Goal: Transaction & Acquisition: Book appointment/travel/reservation

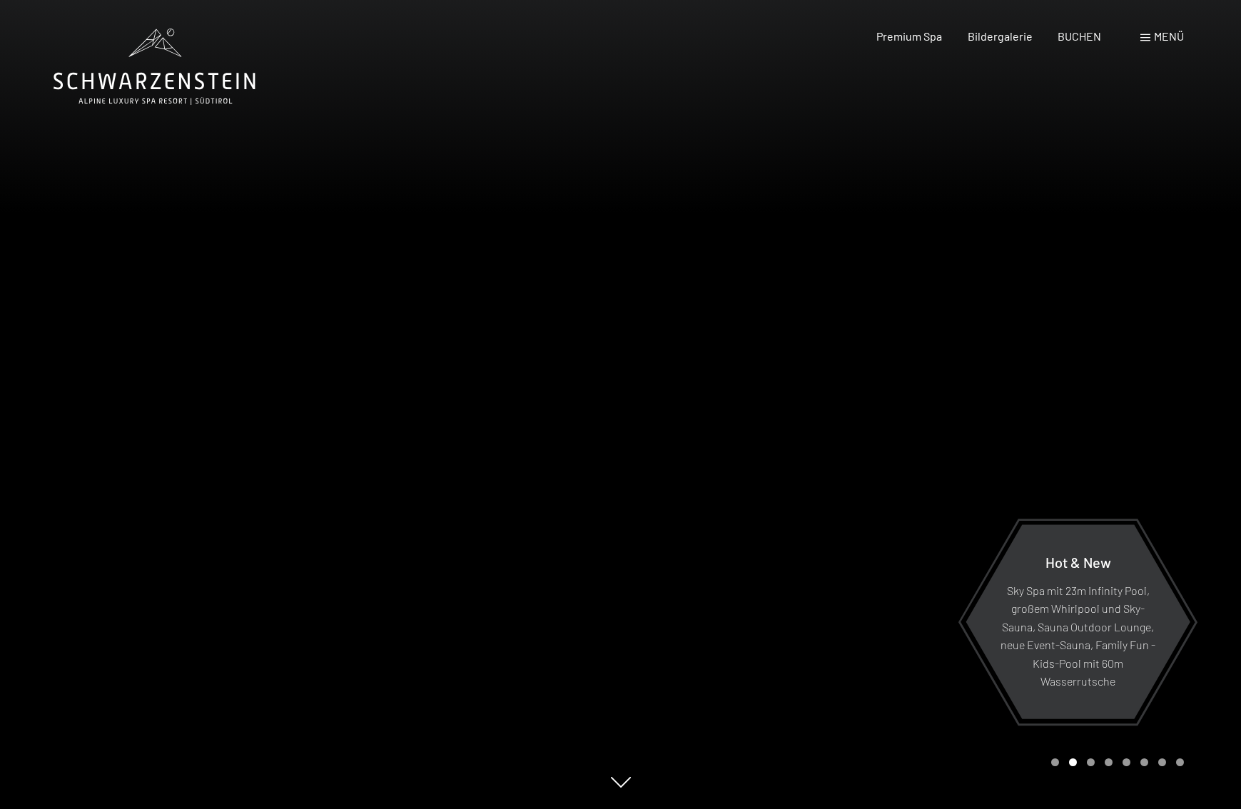
click at [746, 540] on div at bounding box center [931, 404] width 621 height 809
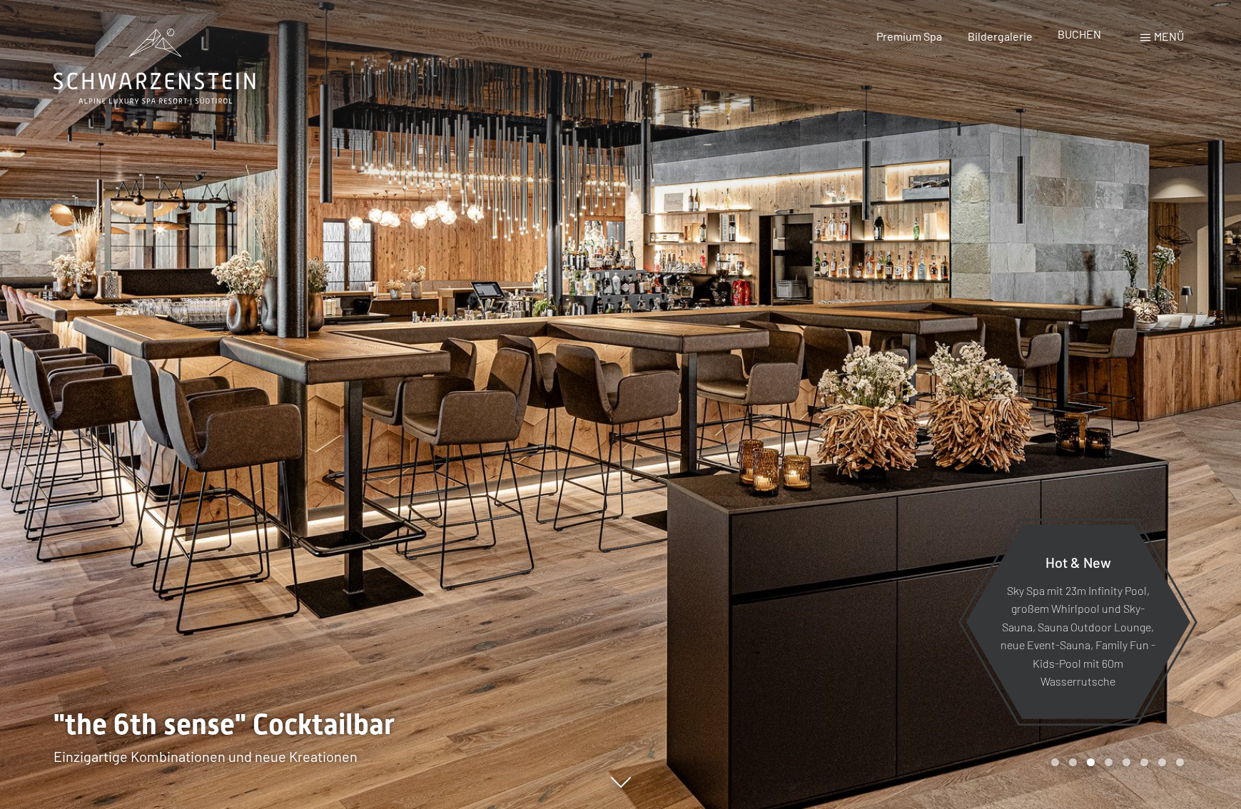
click at [1062, 35] on span "BUCHEN" at bounding box center [1080, 34] width 44 height 14
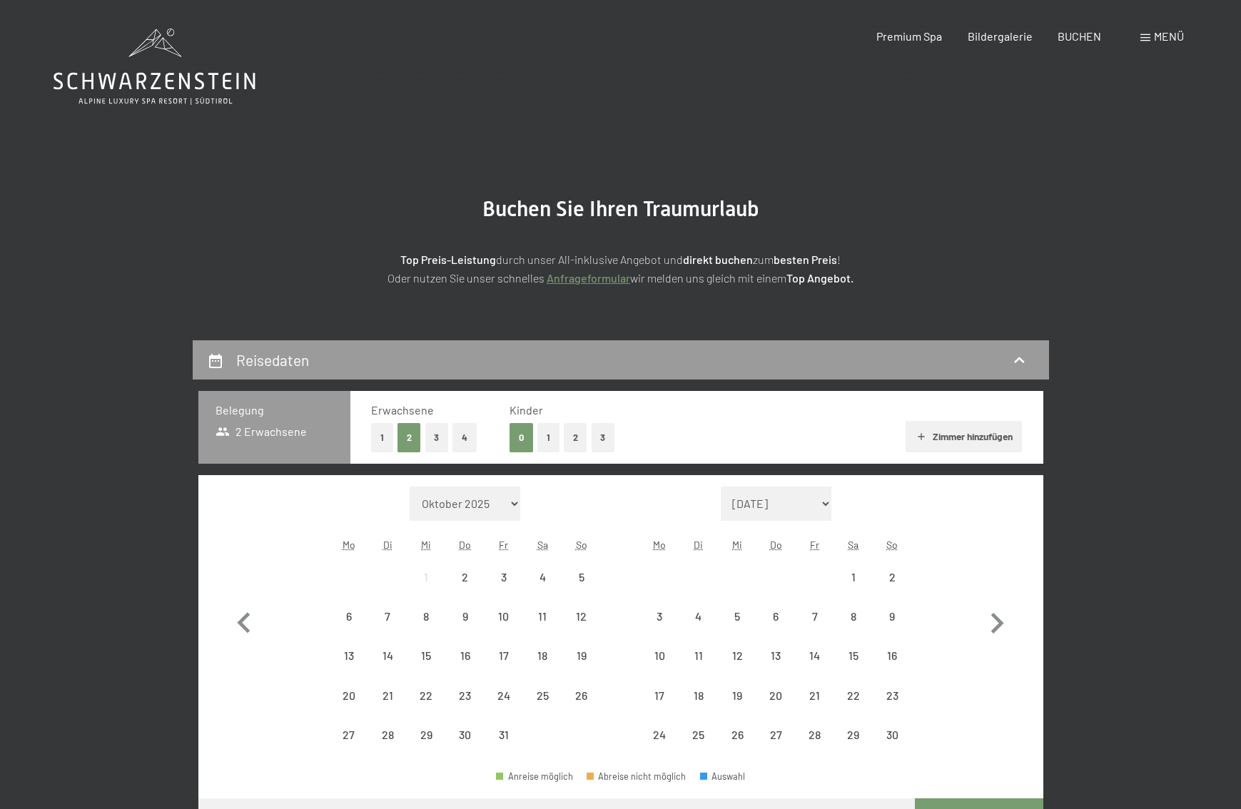
click at [1163, 42] on span "Menü" at bounding box center [1169, 36] width 30 height 14
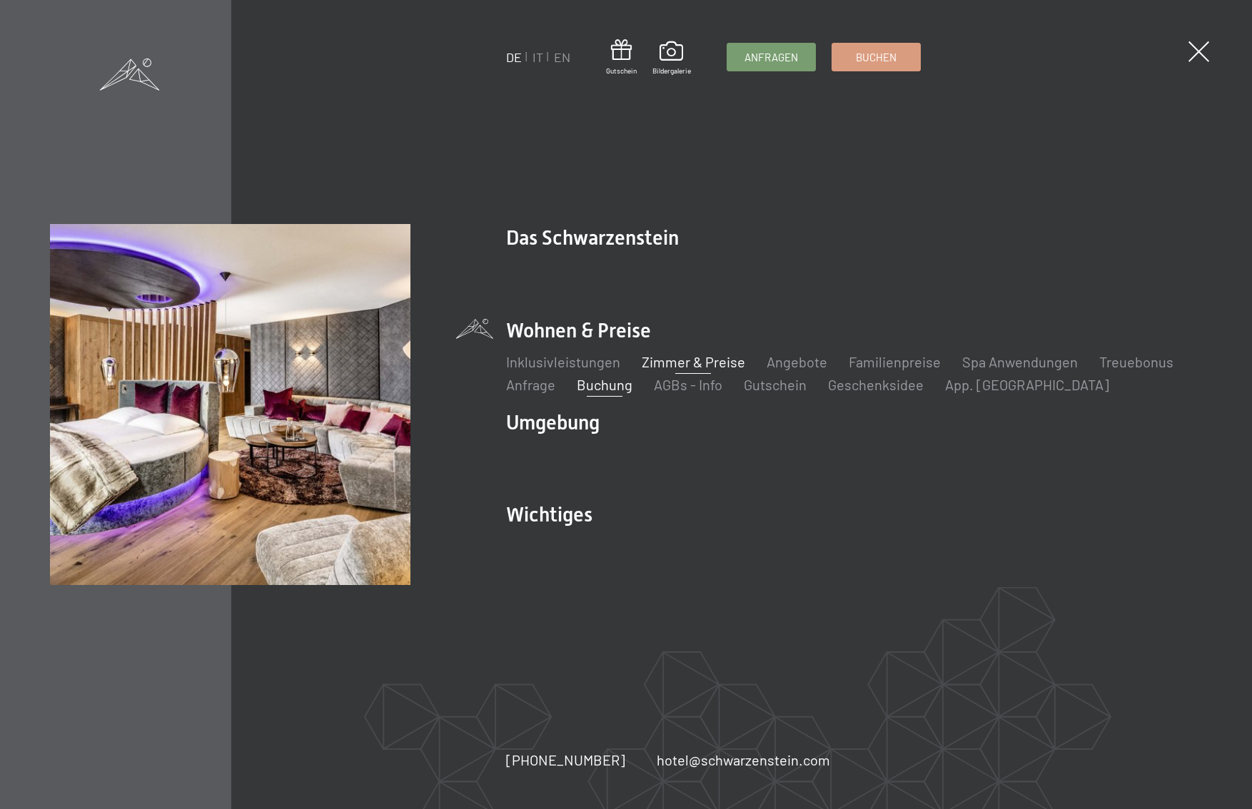
click at [691, 361] on link "Zimmer & Preise" at bounding box center [693, 361] width 103 height 17
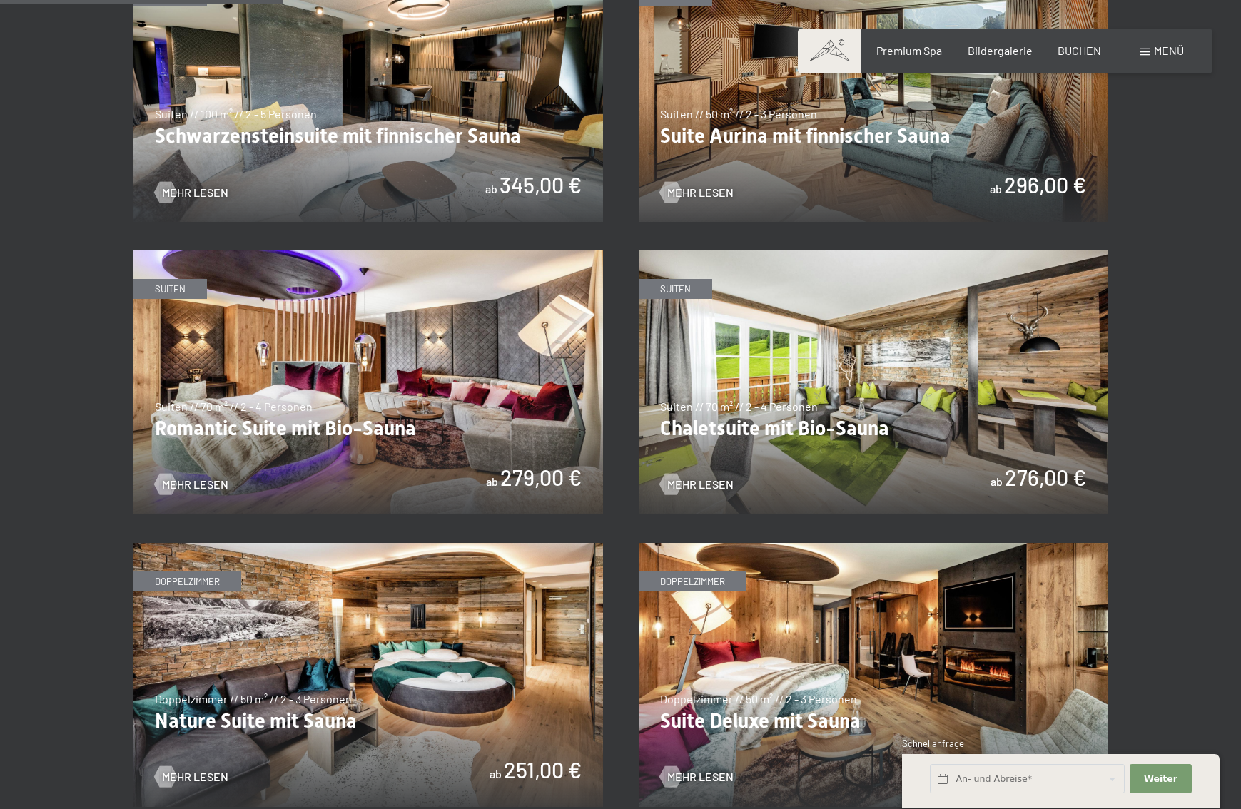
scroll to position [976, 0]
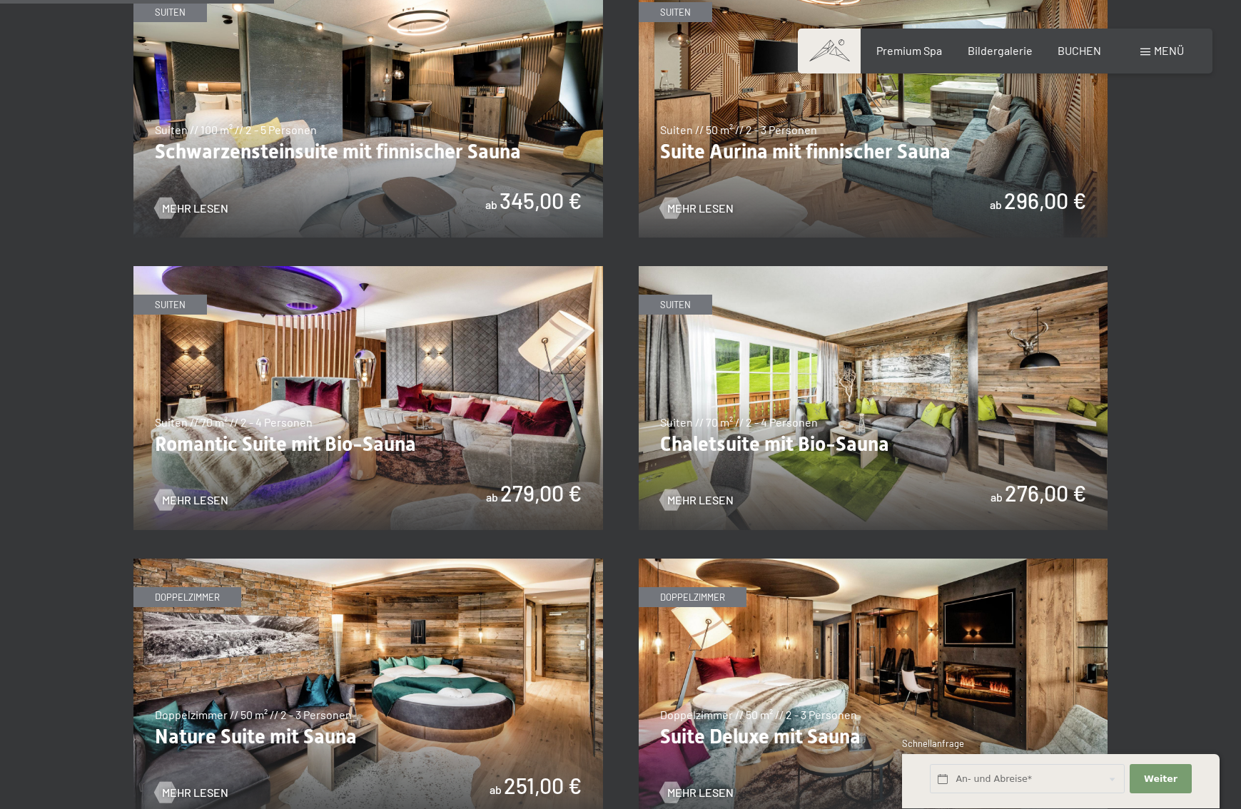
click at [475, 353] on img at bounding box center [368, 398] width 470 height 264
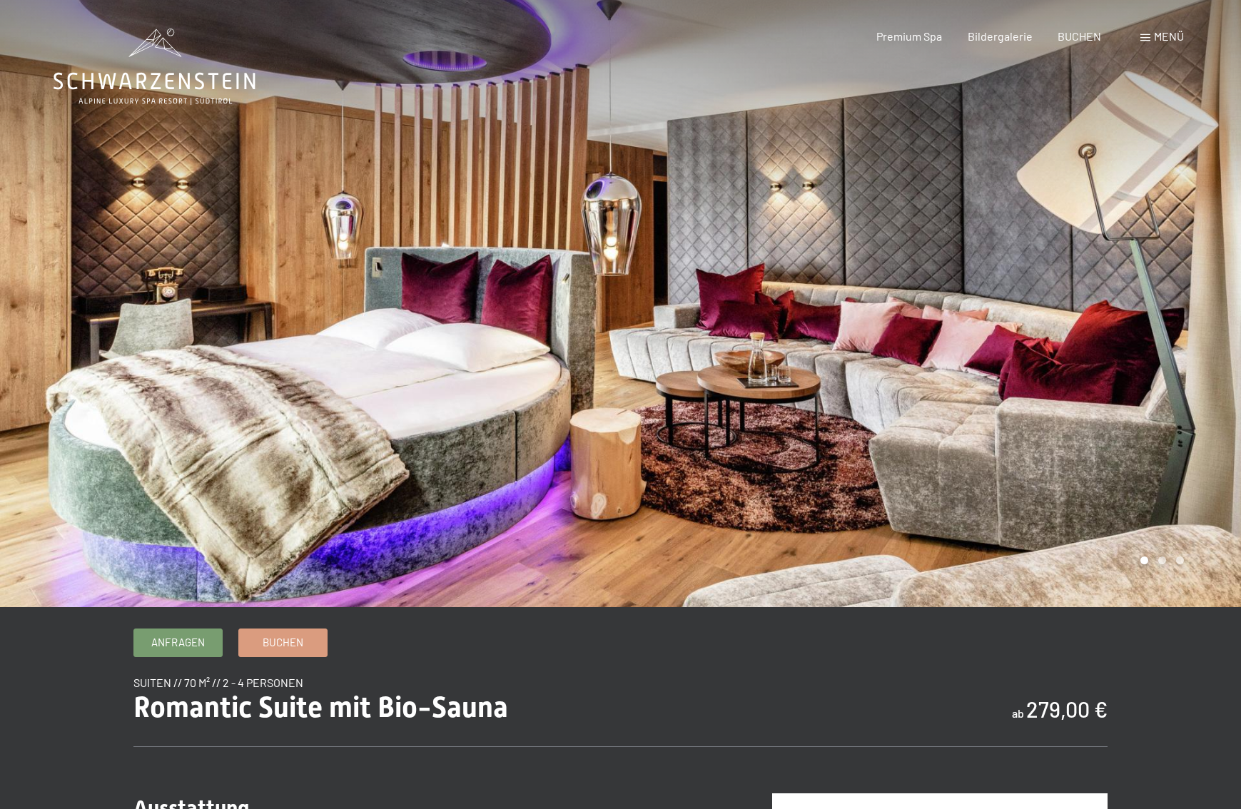
click at [1091, 358] on div at bounding box center [931, 303] width 621 height 607
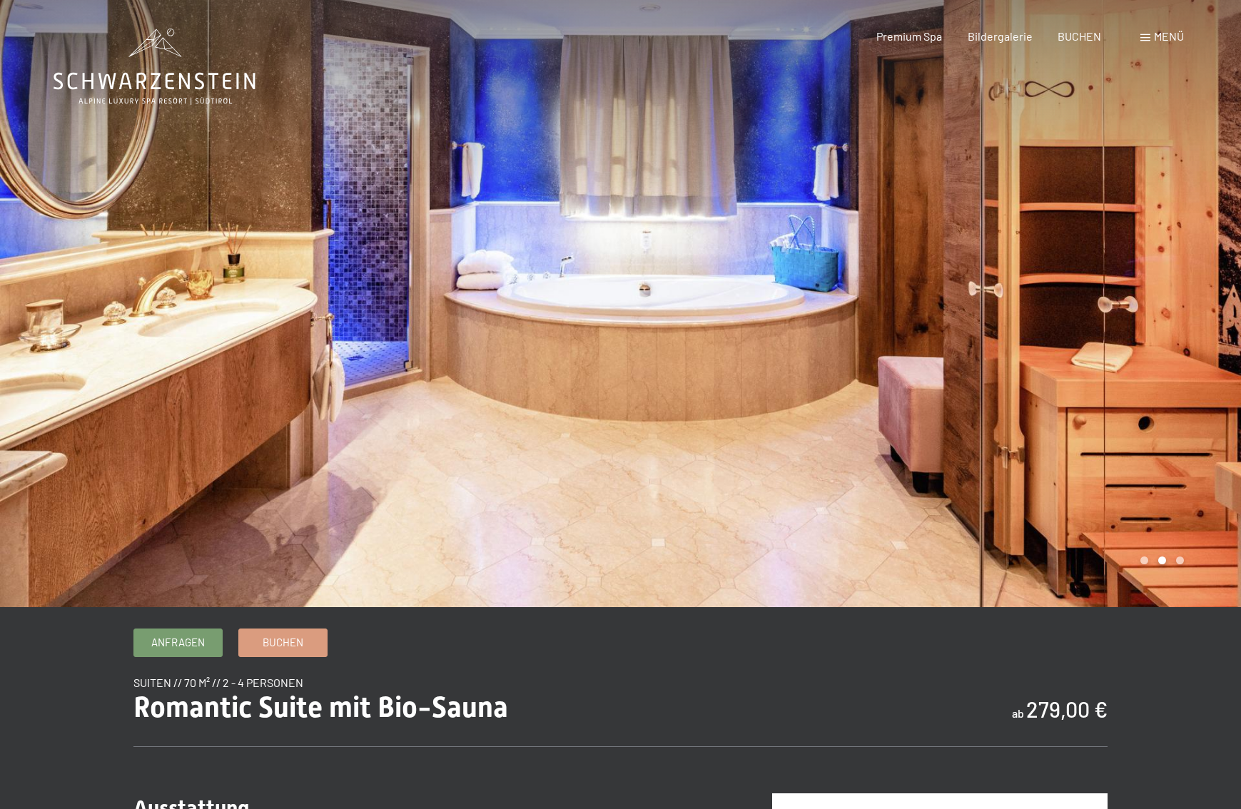
click at [1088, 358] on div at bounding box center [931, 303] width 621 height 607
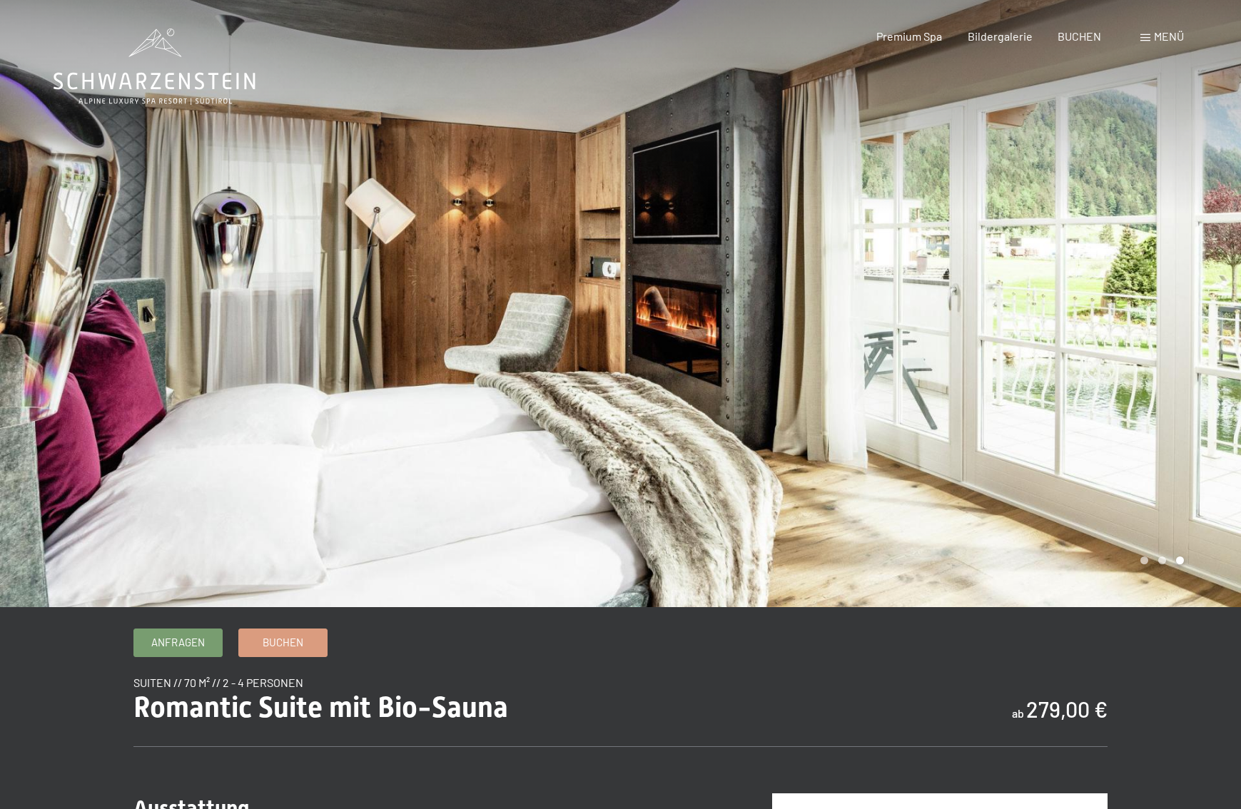
click at [1088, 358] on div at bounding box center [931, 303] width 621 height 607
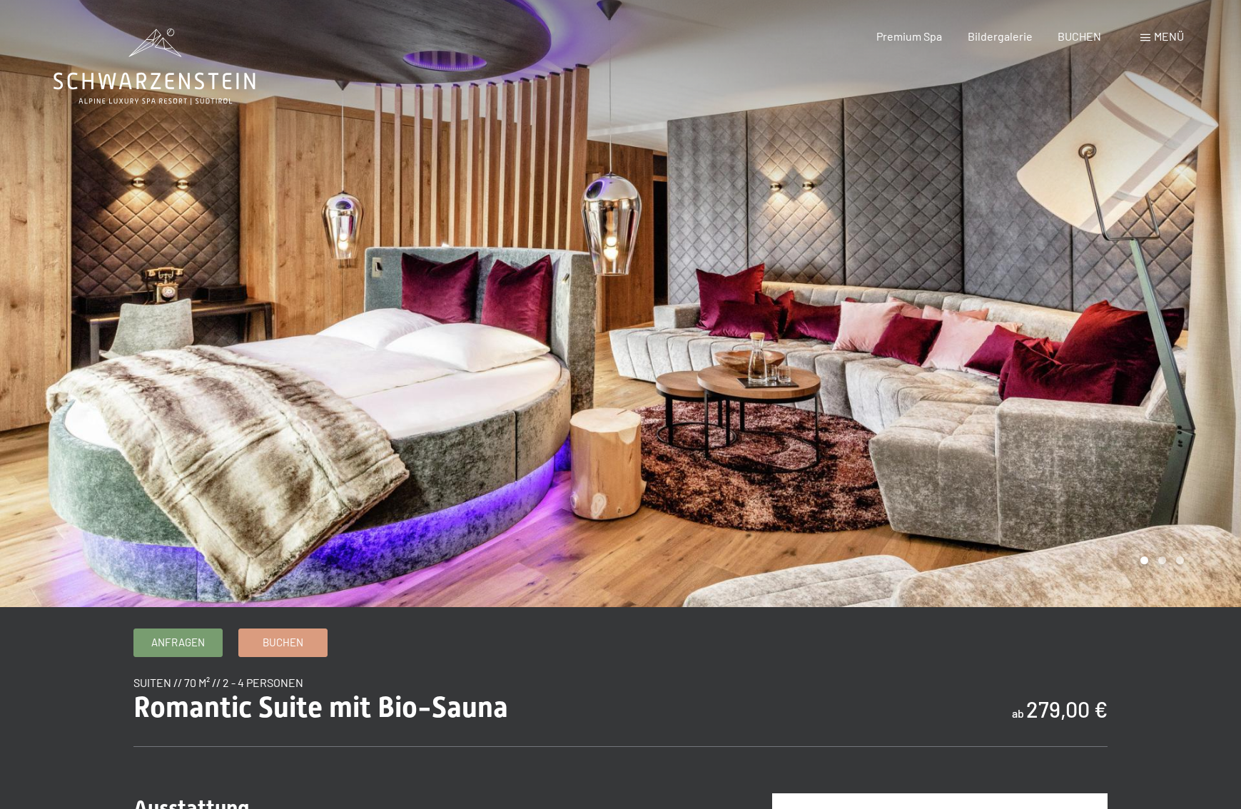
click at [1073, 363] on div at bounding box center [931, 303] width 621 height 607
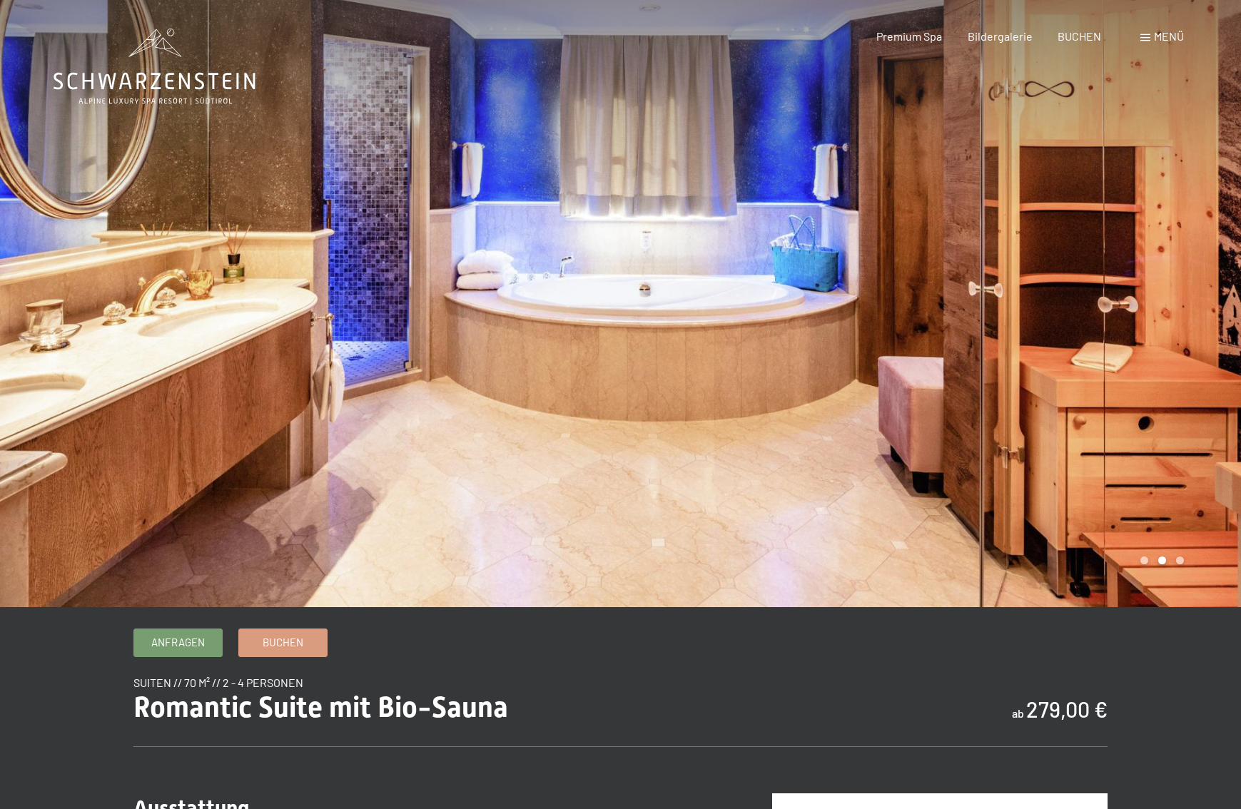
click at [1073, 363] on div at bounding box center [931, 303] width 621 height 607
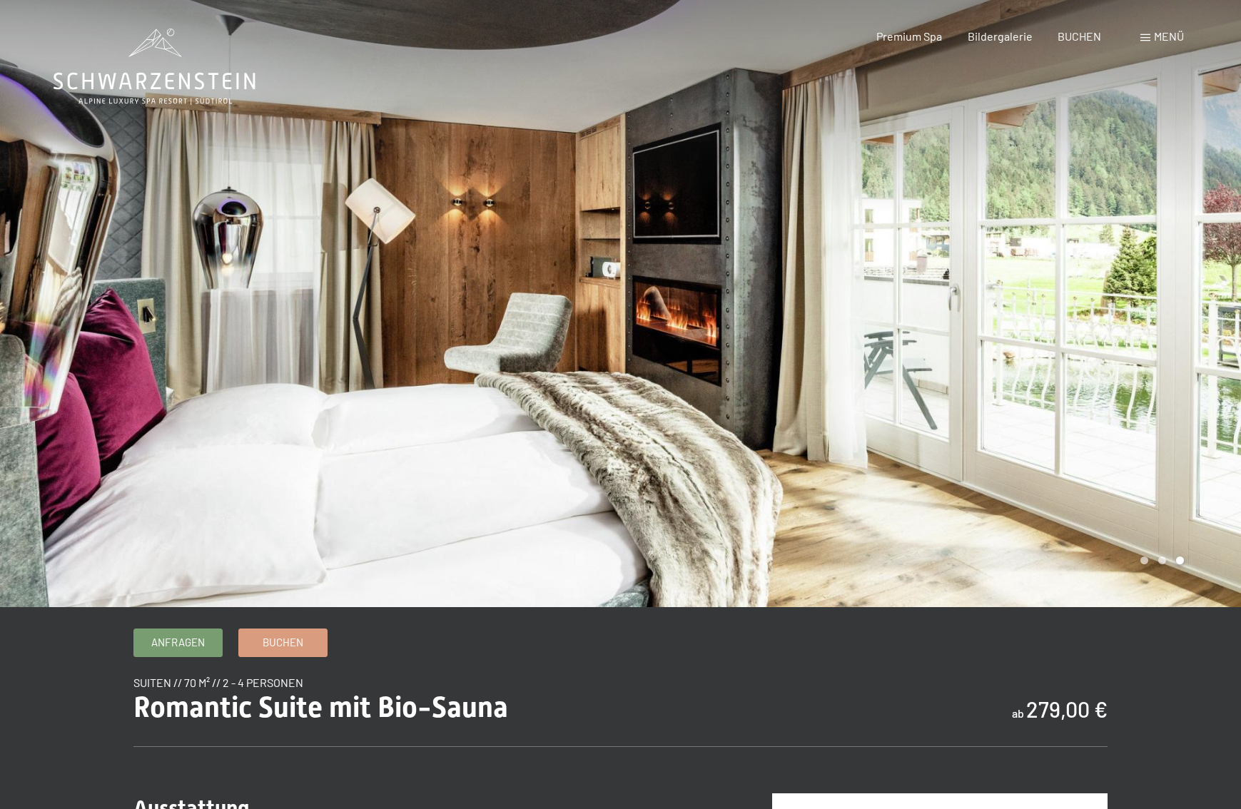
click at [1072, 363] on div at bounding box center [931, 303] width 621 height 607
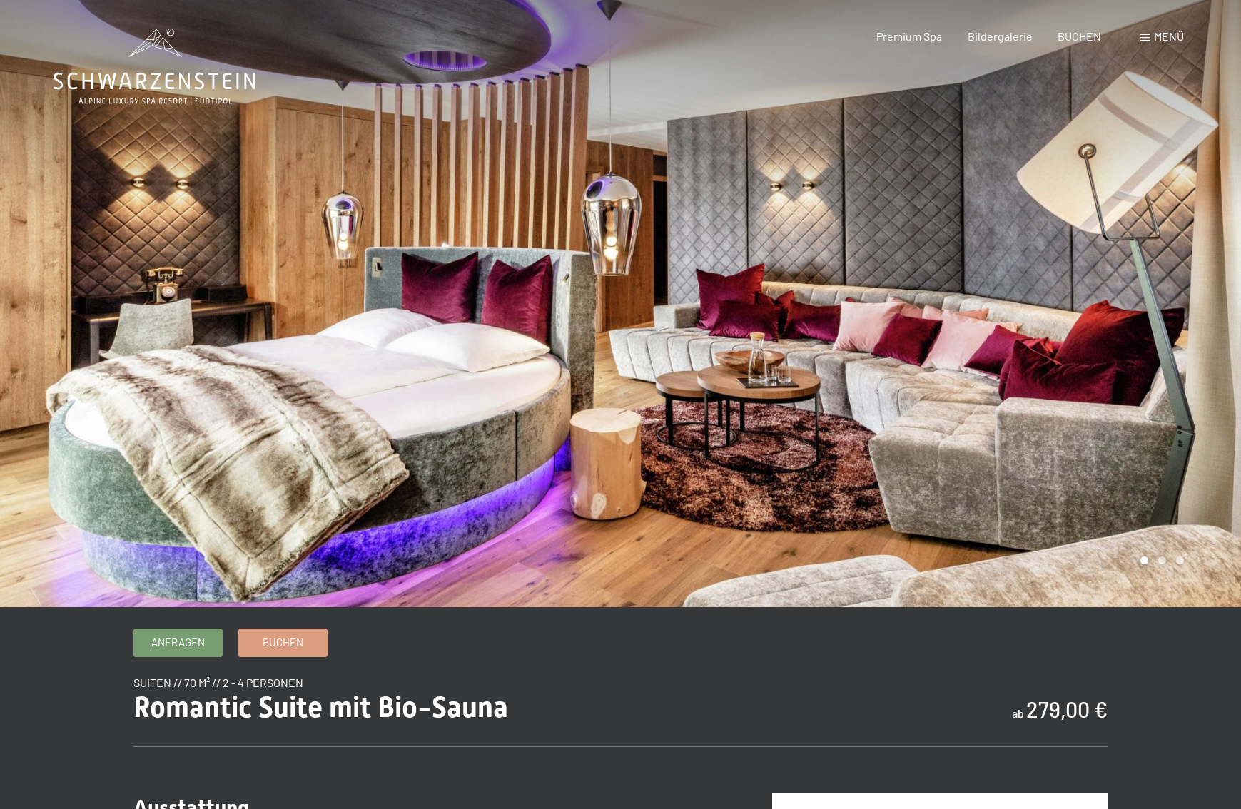
click at [1146, 29] on div "Buchen Anfragen Premium Spa Bildergalerie BUCHEN Menü DE IT EN Gutschein Bilder…" at bounding box center [1006, 37] width 358 height 16
click at [1152, 37] on div "Menü" at bounding box center [1163, 37] width 44 height 16
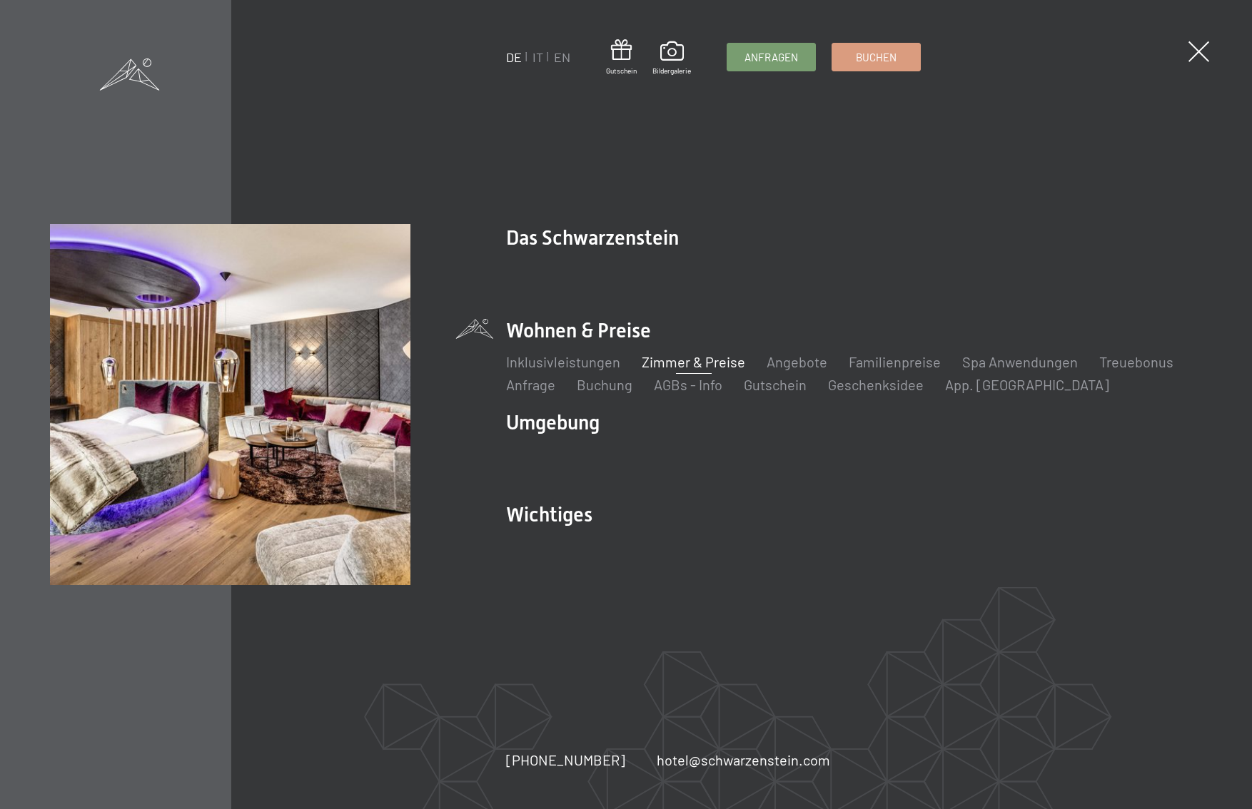
click at [694, 367] on link "Zimmer & Preise" at bounding box center [693, 361] width 103 height 17
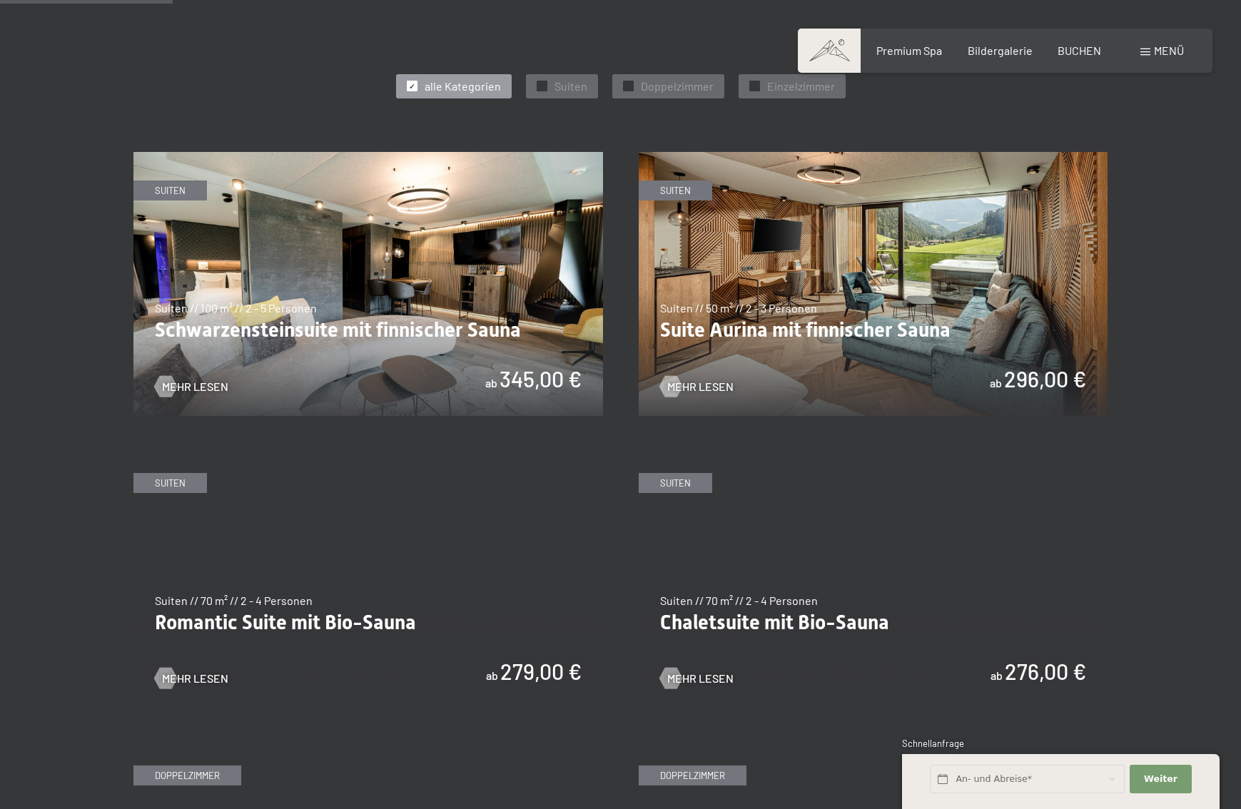
scroll to position [807, 0]
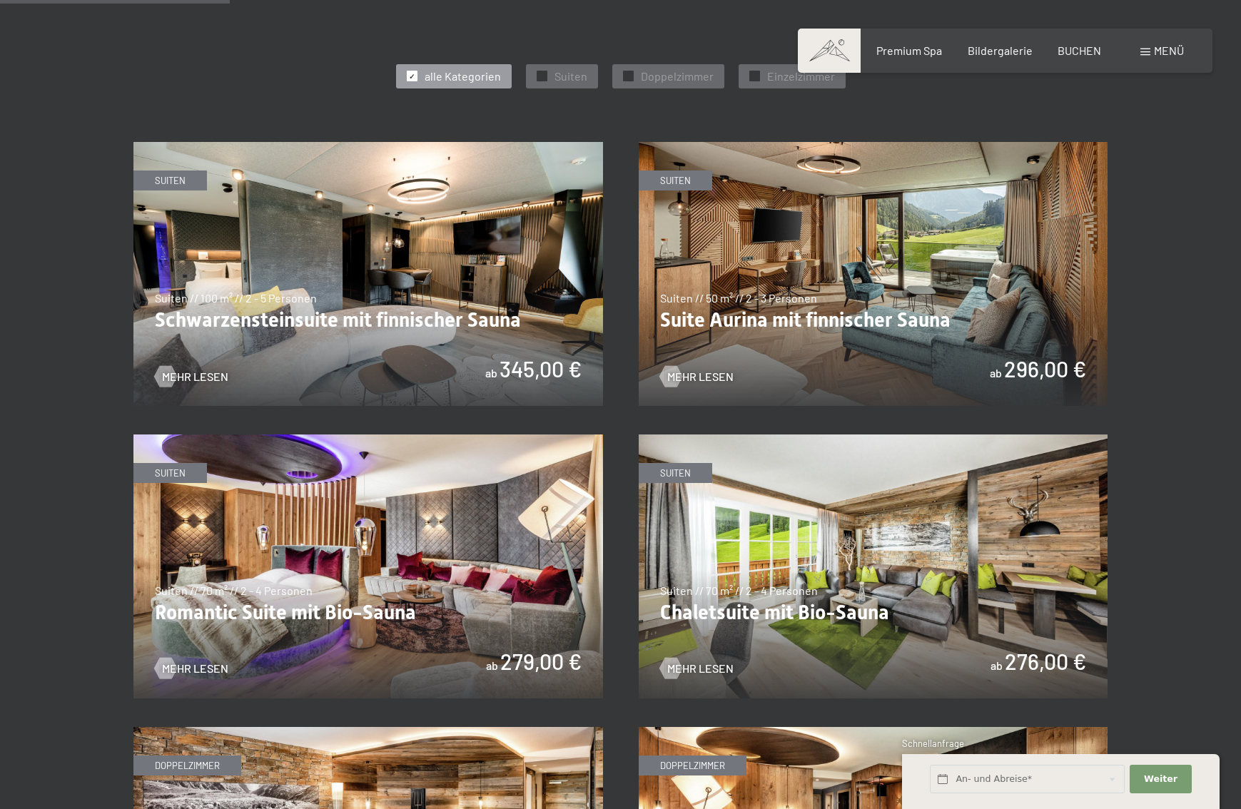
click at [492, 286] on img at bounding box center [368, 274] width 470 height 264
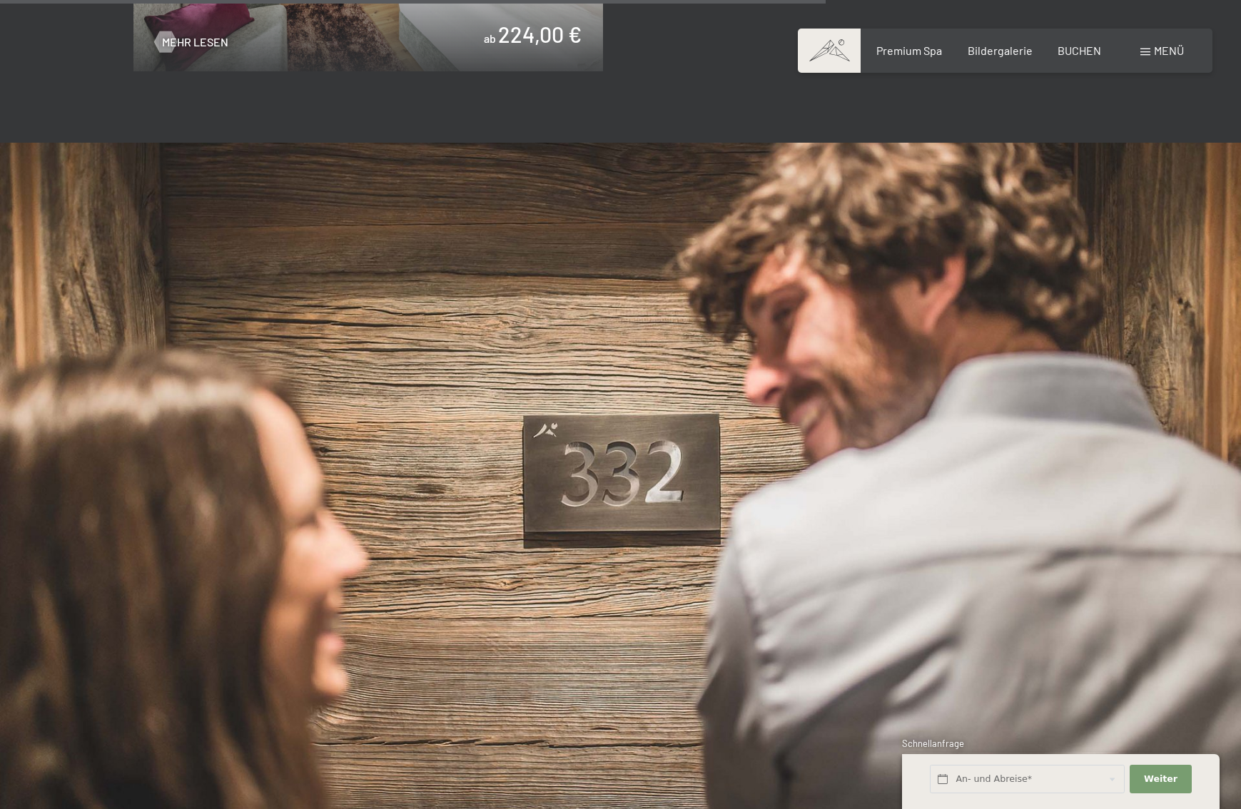
scroll to position [2896, 0]
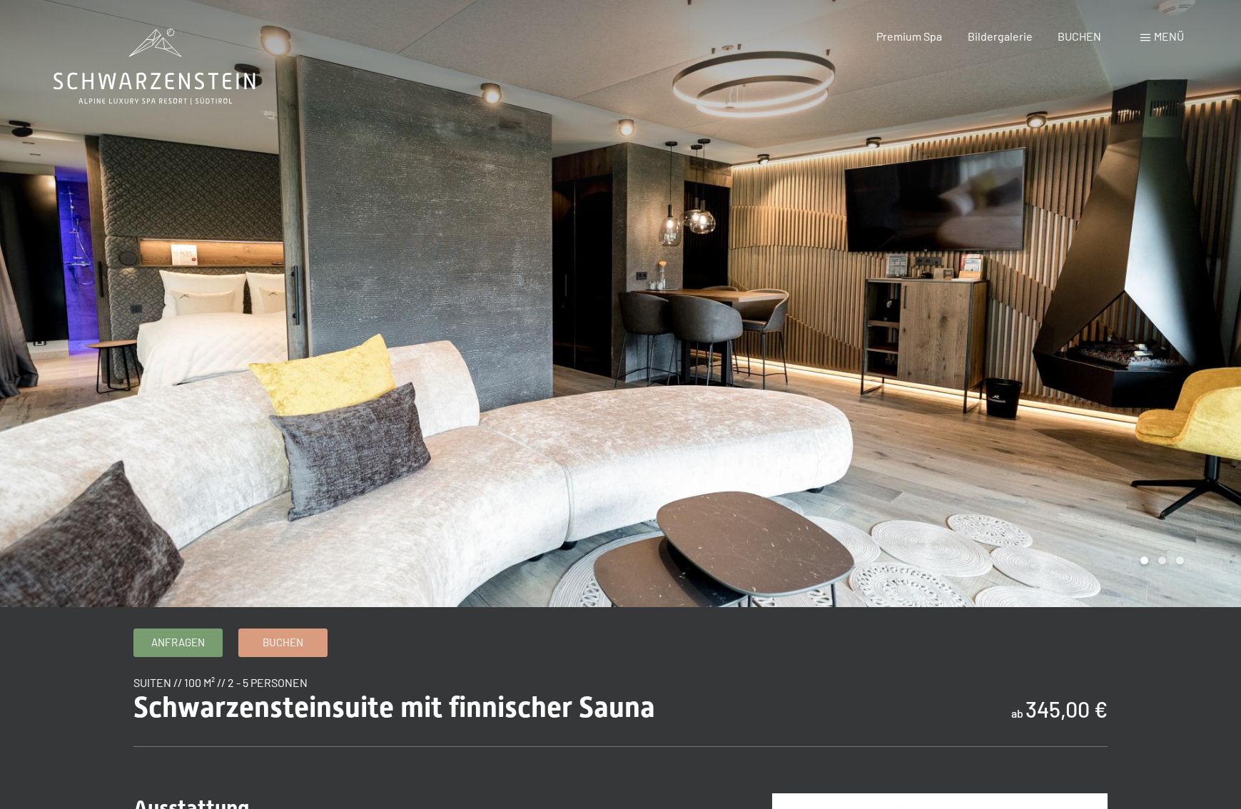
click at [1073, 380] on div at bounding box center [931, 303] width 621 height 607
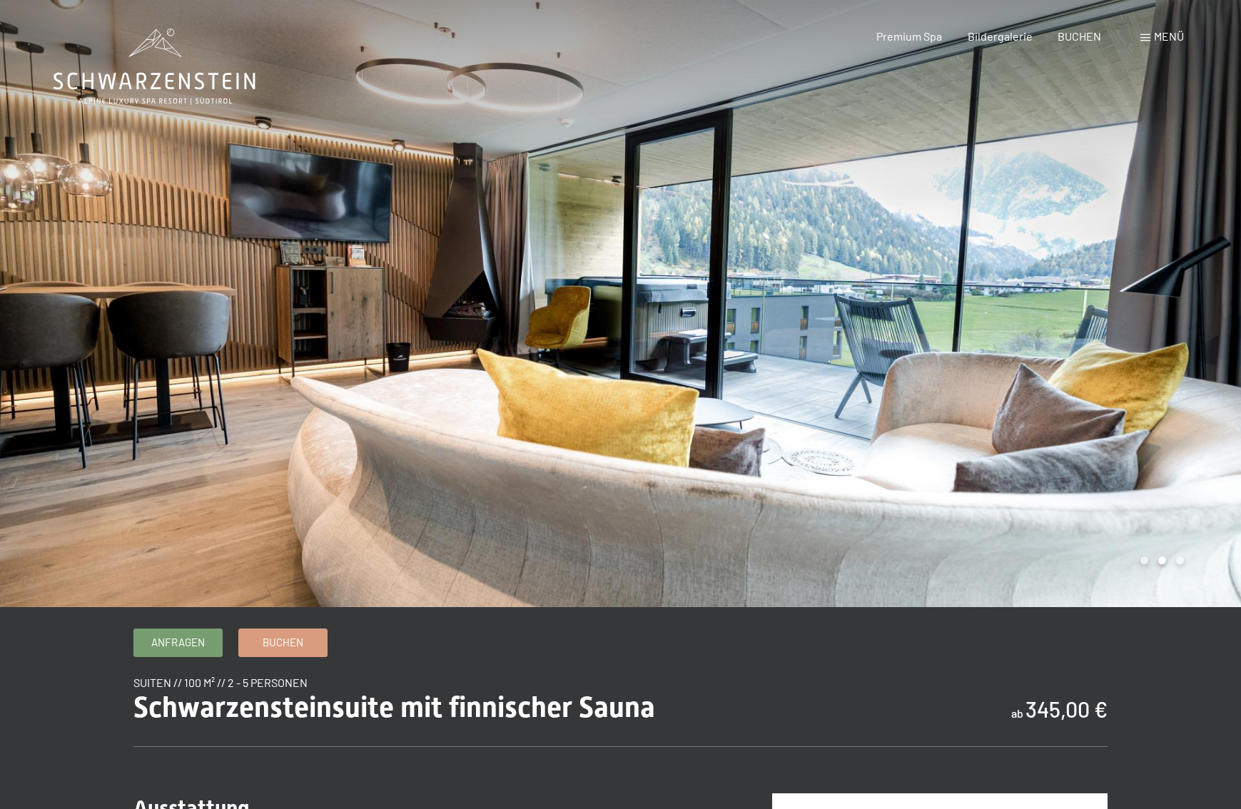
click at [1073, 380] on div at bounding box center [931, 303] width 621 height 607
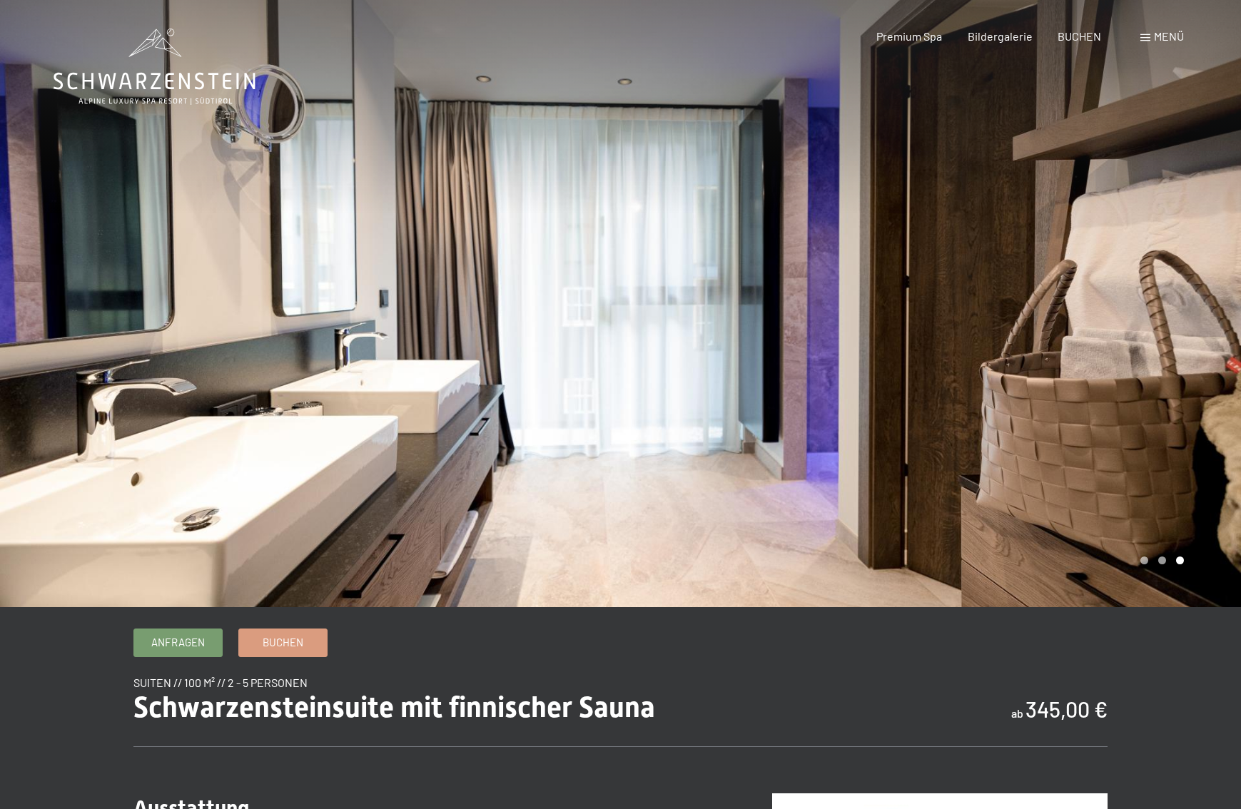
click at [1073, 380] on div at bounding box center [931, 303] width 621 height 607
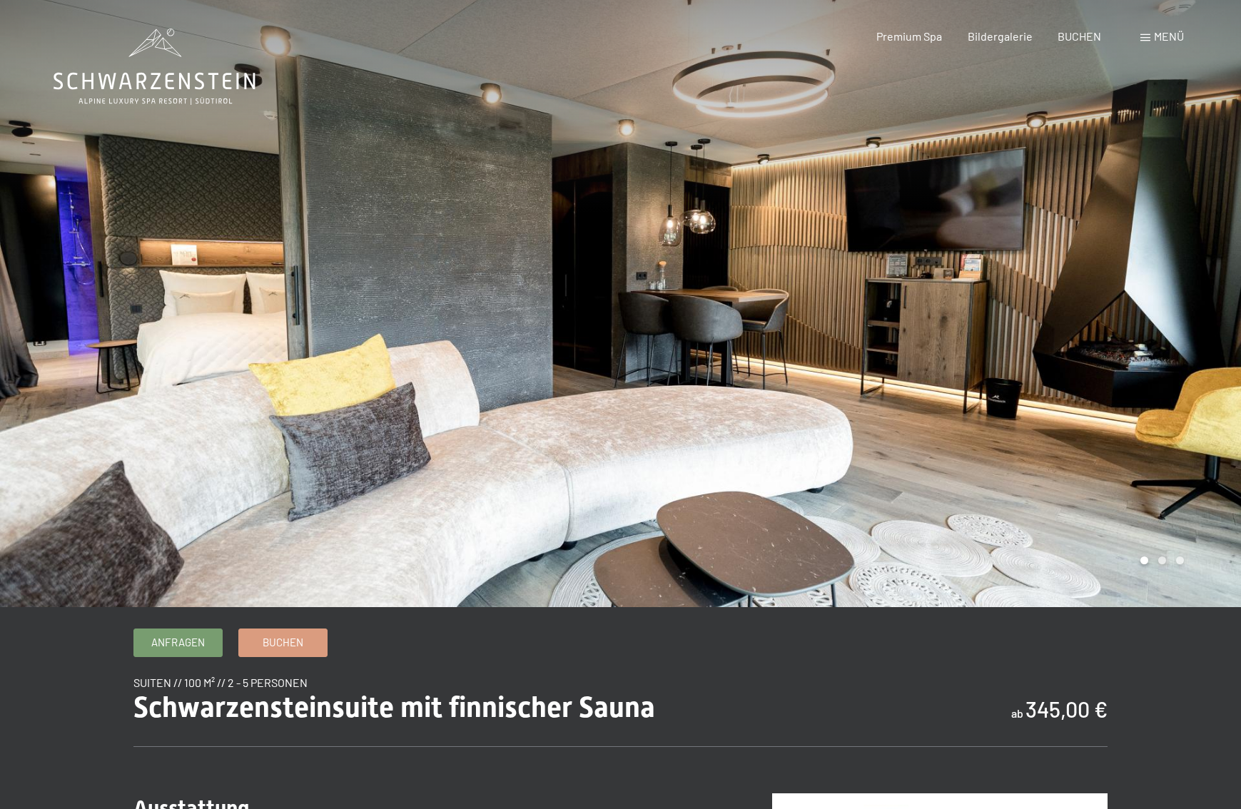
click at [1073, 380] on div at bounding box center [931, 303] width 621 height 607
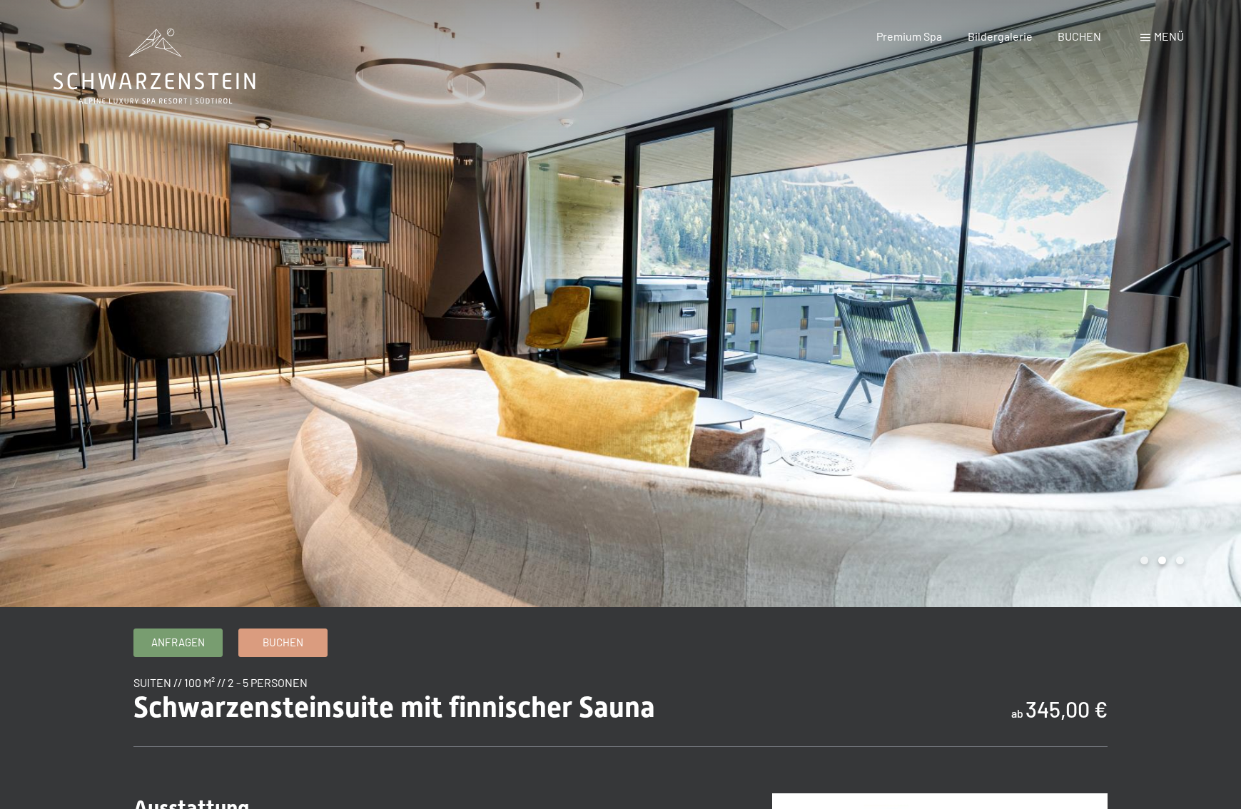
click at [1073, 380] on div at bounding box center [931, 303] width 621 height 607
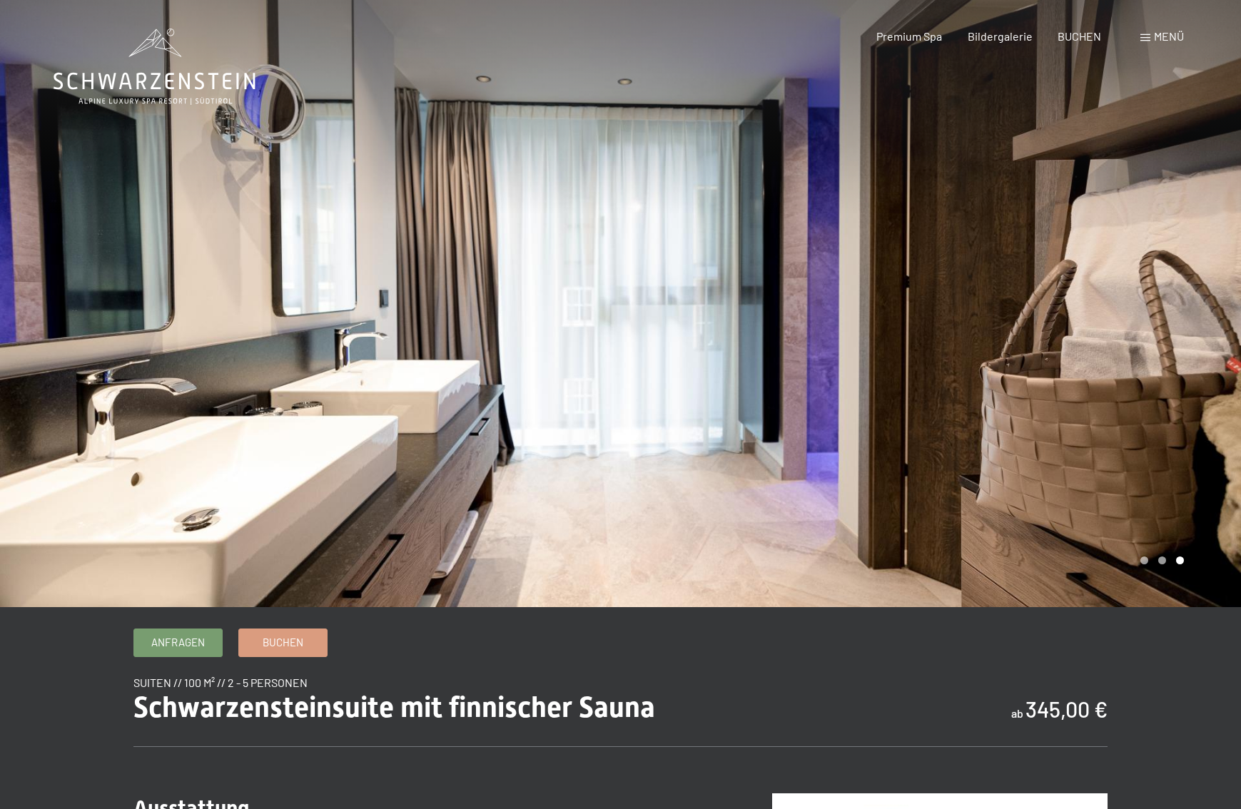
click at [1073, 380] on div at bounding box center [931, 303] width 621 height 607
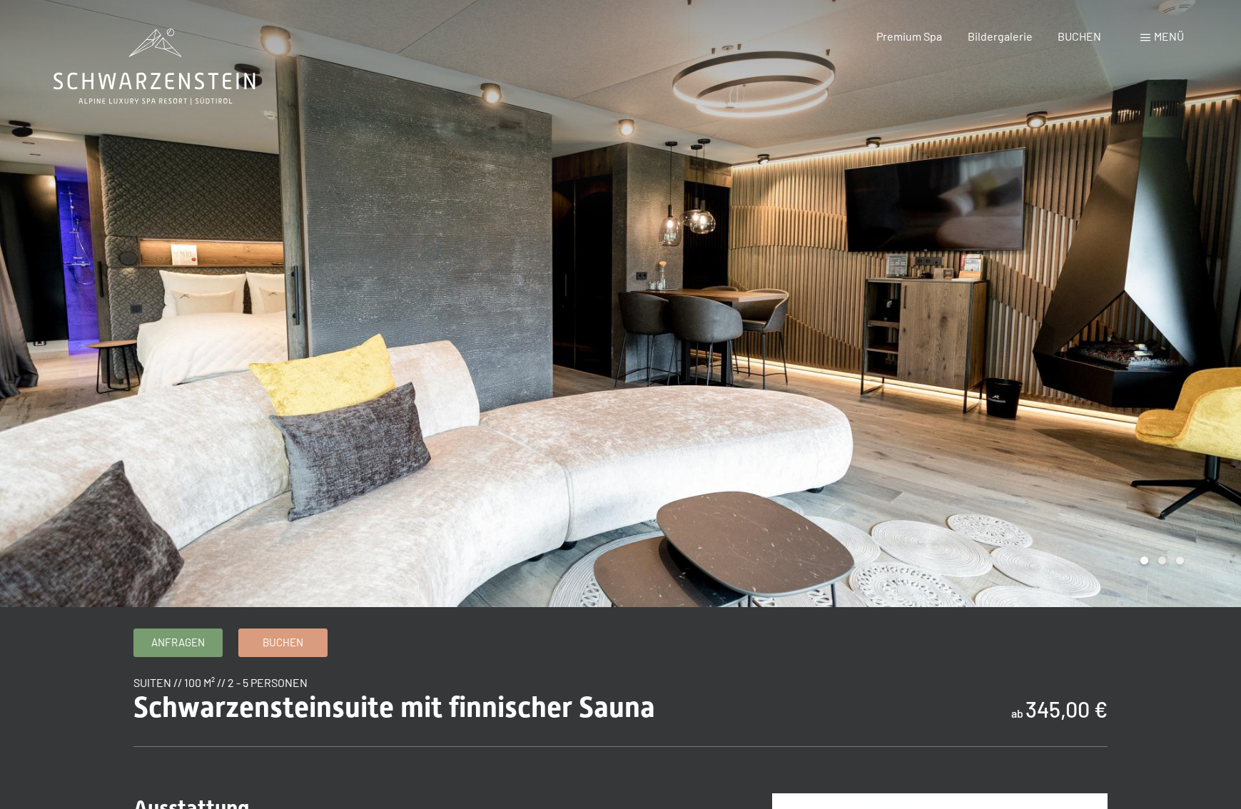
click at [1073, 380] on div at bounding box center [931, 303] width 621 height 607
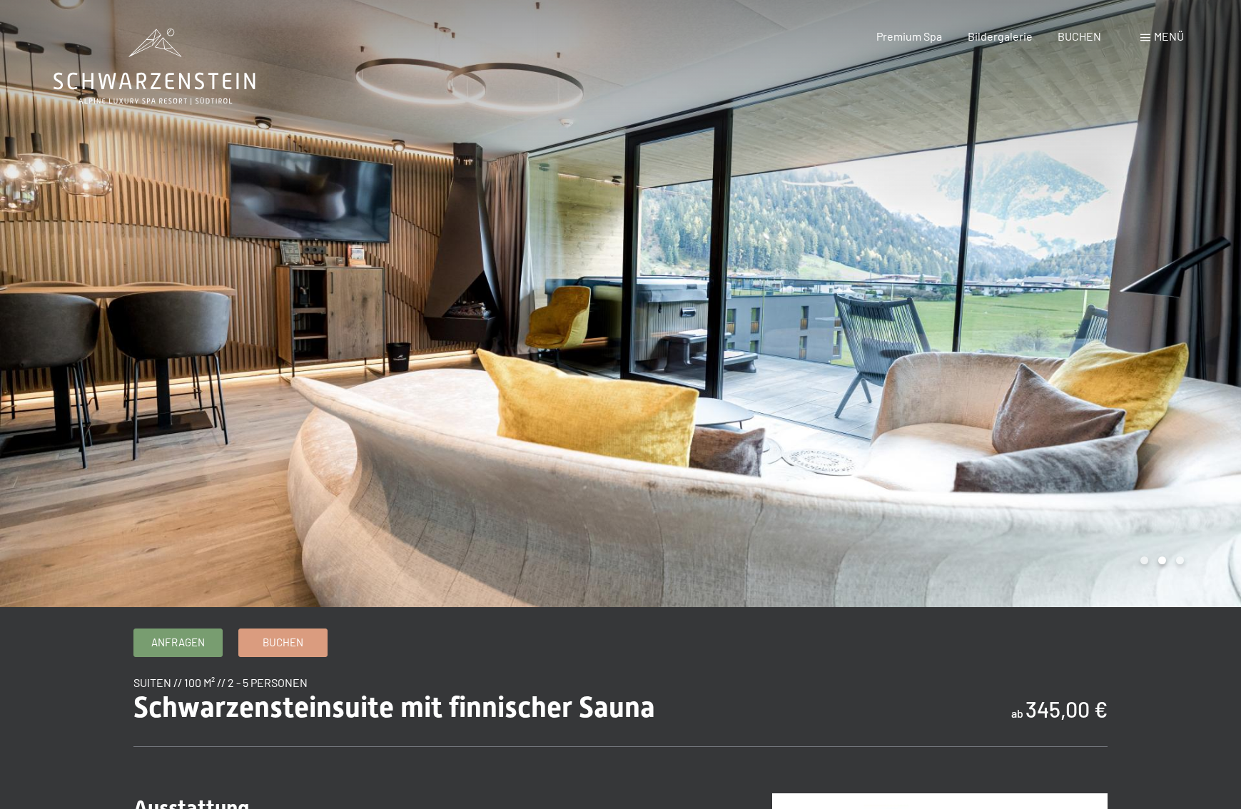
click at [1073, 380] on div at bounding box center [931, 303] width 621 height 607
